Goal: Obtain resource: Obtain resource

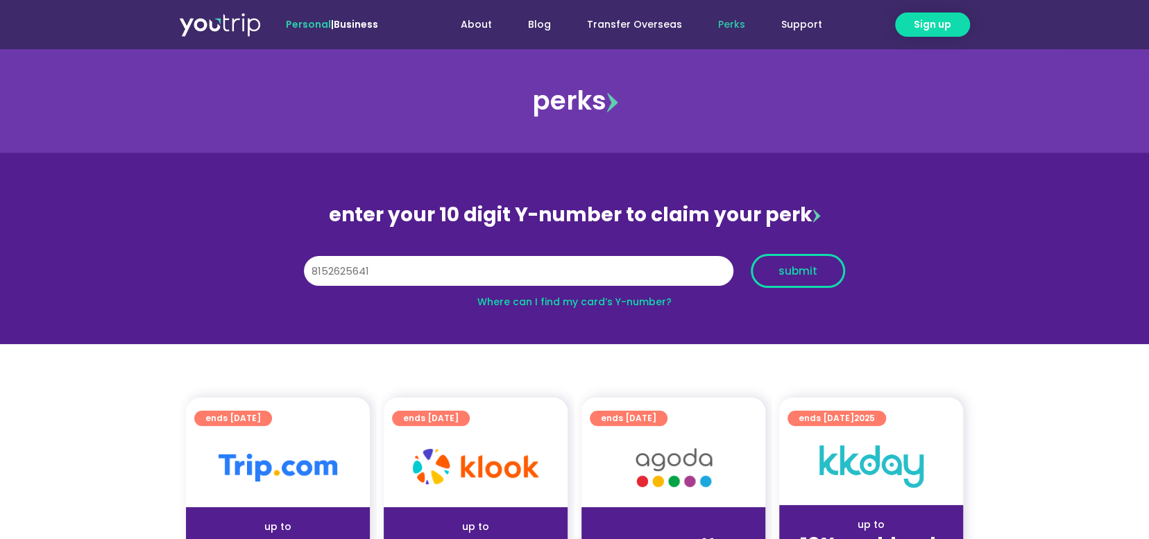
type input "8152625641"
click at [819, 270] on span "submit" at bounding box center [797, 271] width 71 height 10
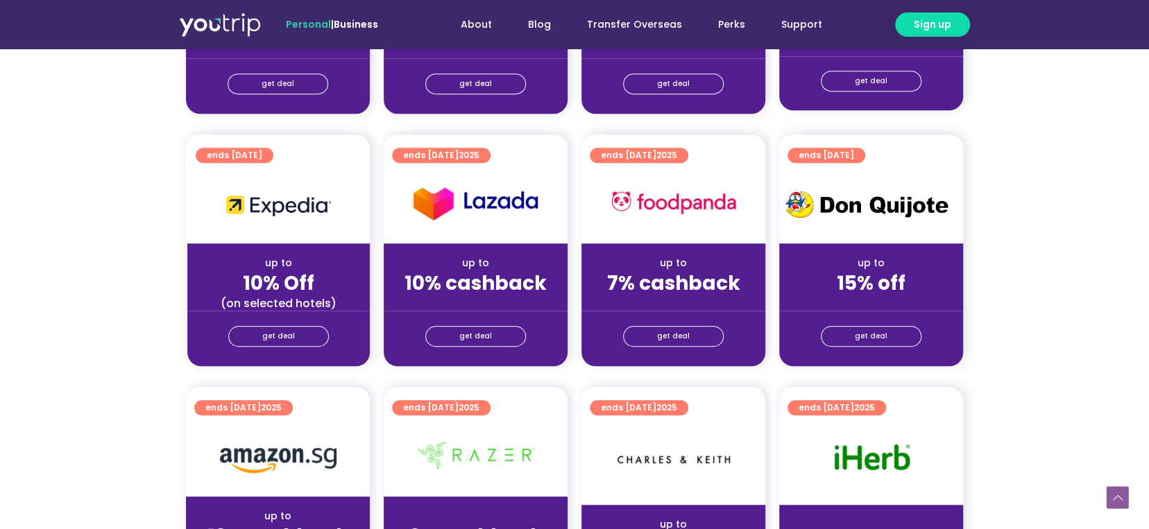
scroll to position [416, 0]
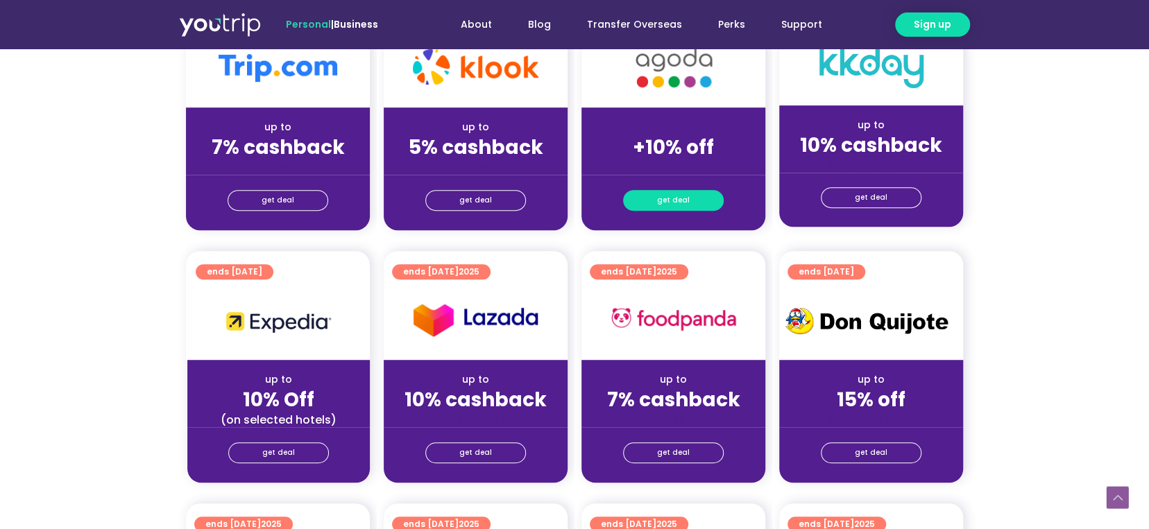
click at [689, 202] on link "get deal" at bounding box center [673, 200] width 101 height 21
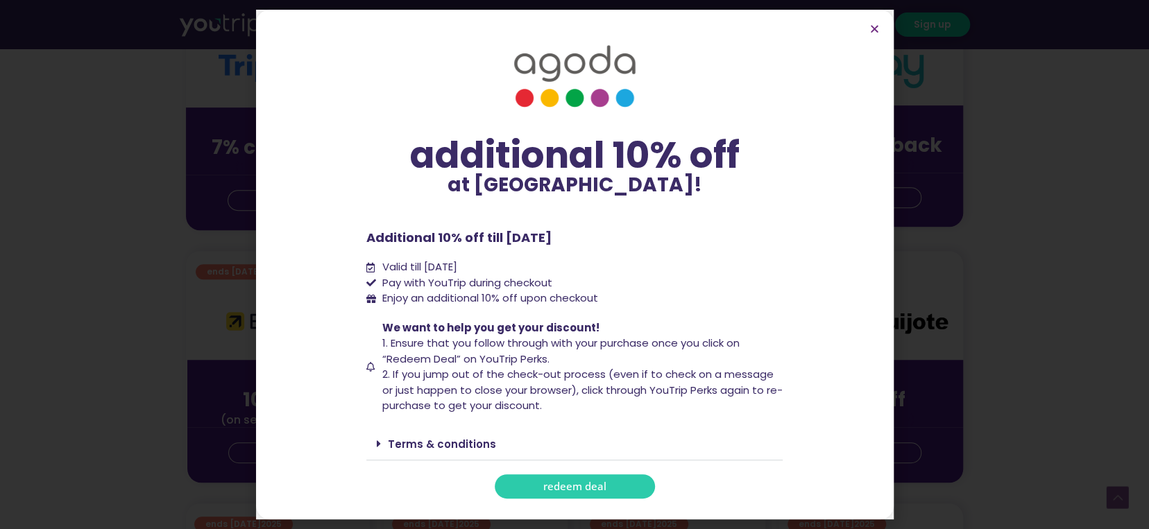
click at [615, 485] on link "redeem deal" at bounding box center [575, 487] width 160 height 24
